Goal: Task Accomplishment & Management: Manage account settings

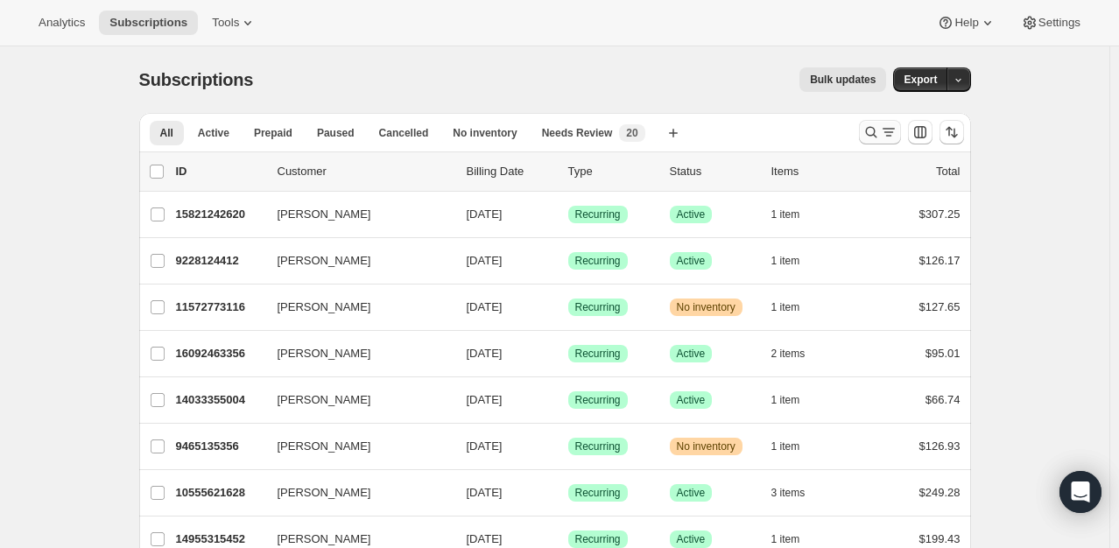
click at [868, 137] on icon "Search and filter results" at bounding box center [871, 132] width 18 height 18
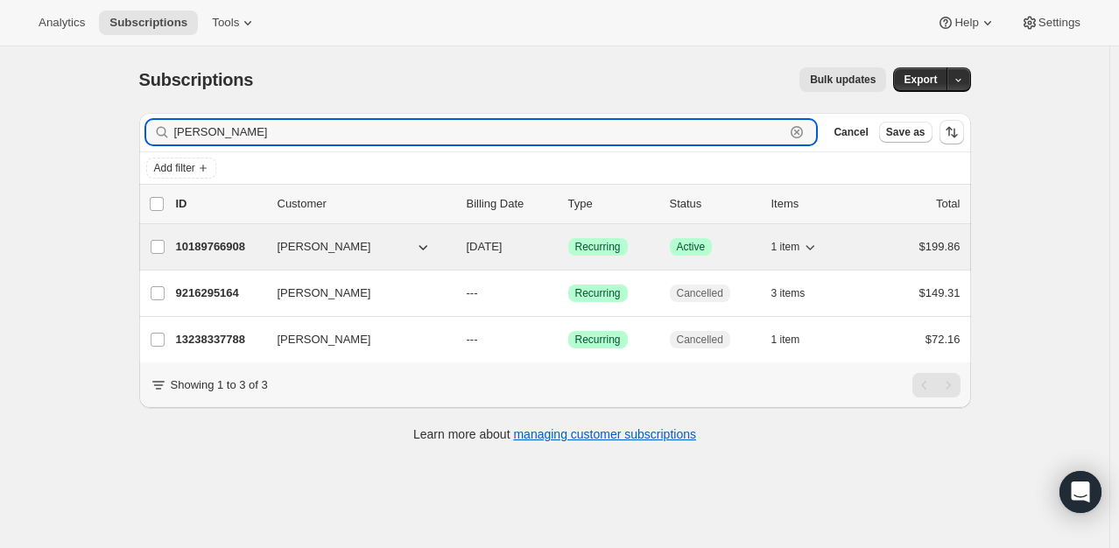
type input "[PERSON_NAME]"
click at [188, 243] on p "10189766908" at bounding box center [220, 247] width 88 height 18
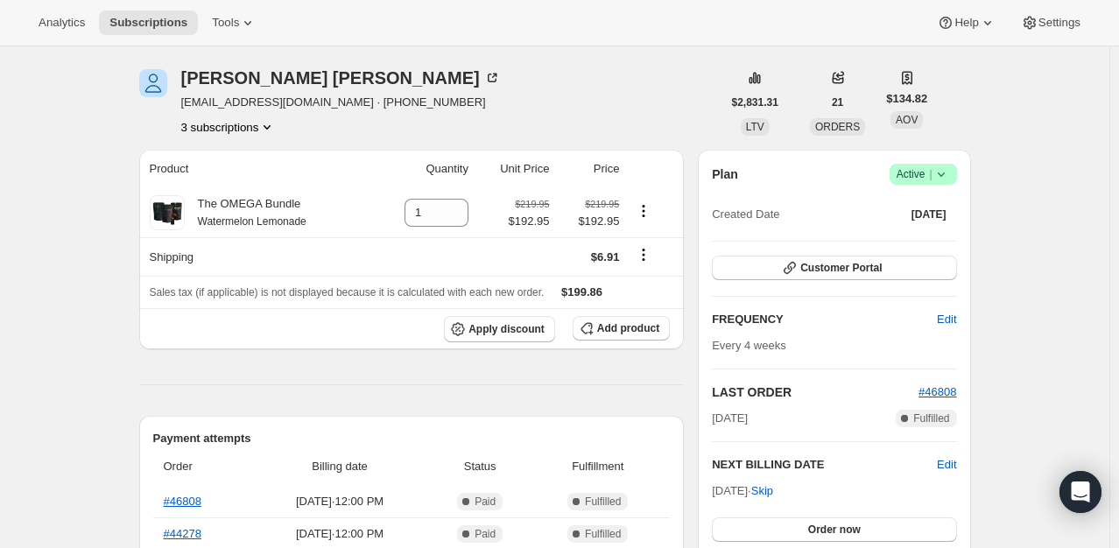
scroll to position [88, 0]
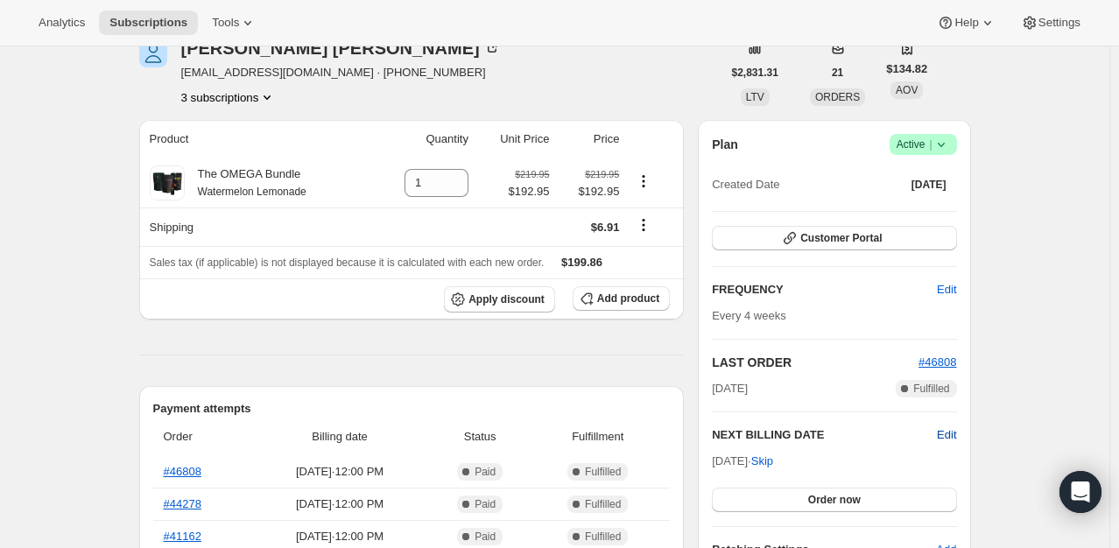
click at [946, 429] on span "Edit" at bounding box center [946, 435] width 19 height 18
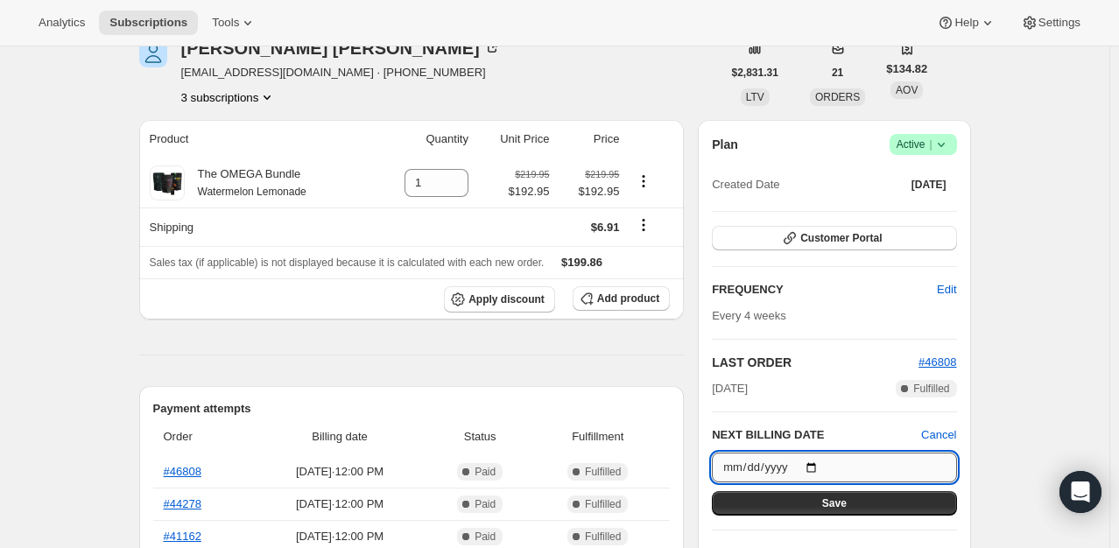
click at [819, 468] on input "[DATE]" at bounding box center [834, 468] width 244 height 30
type input "[DATE]"
click at [890, 507] on button "Save" at bounding box center [834, 503] width 244 height 25
